Goal: Submit feedback/report problem: Submit feedback/report problem

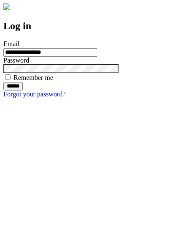
type input "**********"
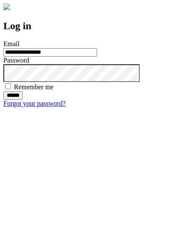
click at [23, 100] on input "******" at bounding box center [12, 95] width 19 height 8
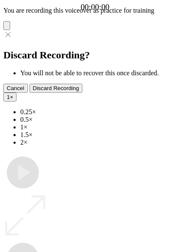
type input "**********"
